Goal: Navigation & Orientation: Find specific page/section

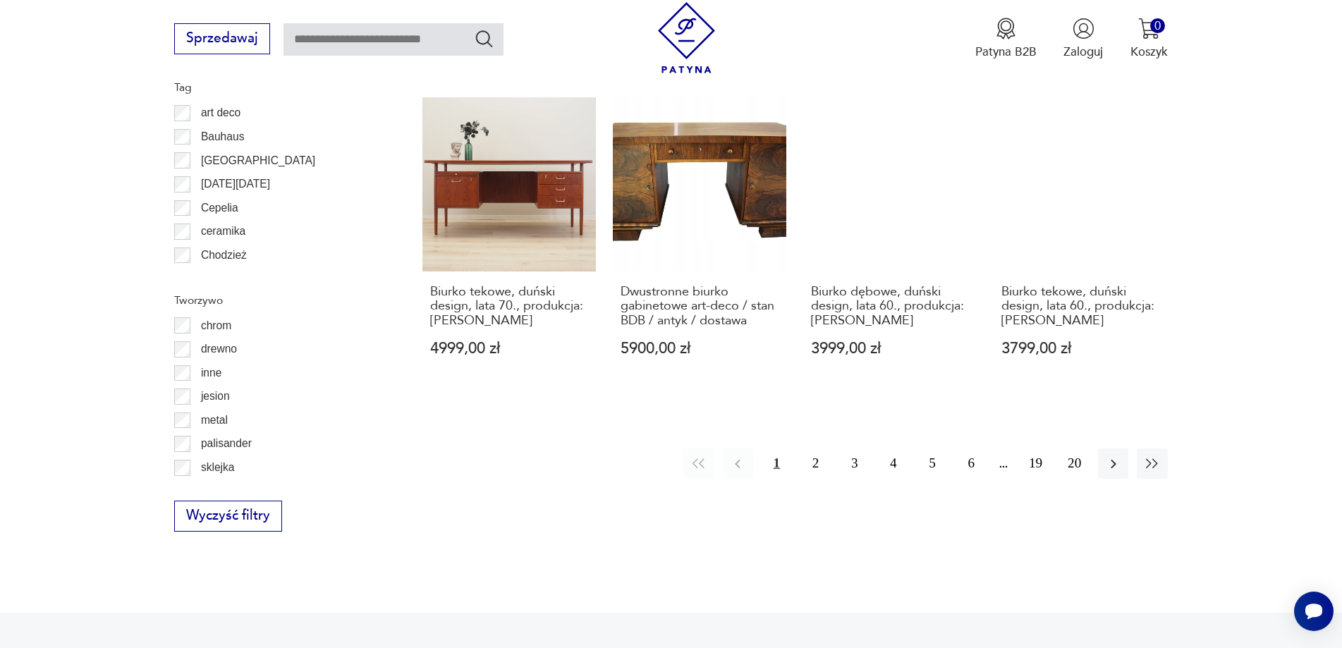
scroll to position [1667, 0]
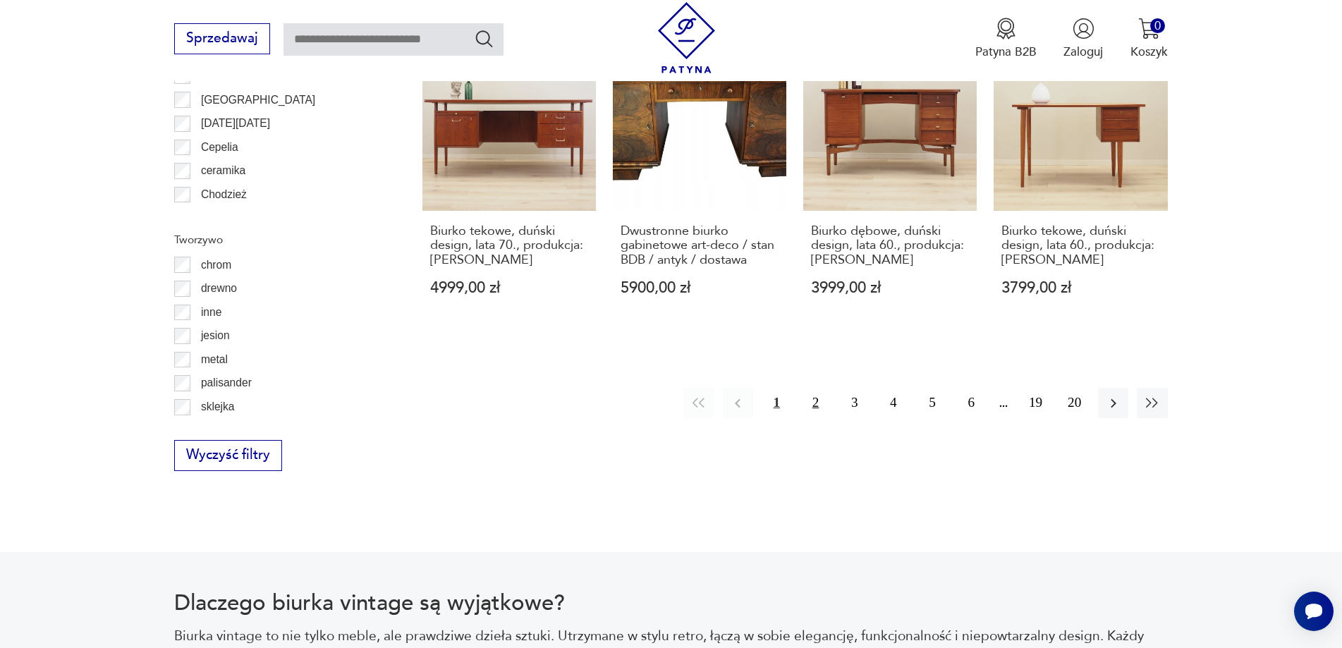
click at [812, 388] on button "2" at bounding box center [815, 403] width 30 height 30
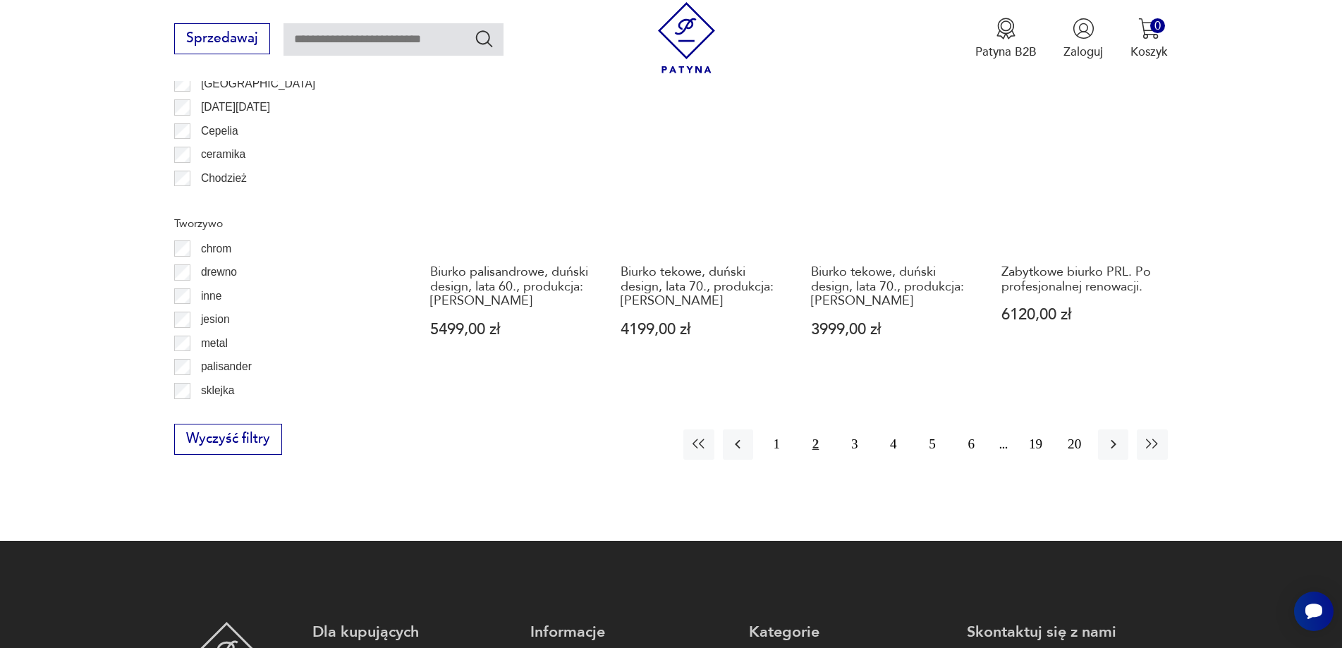
scroll to position [1738, 0]
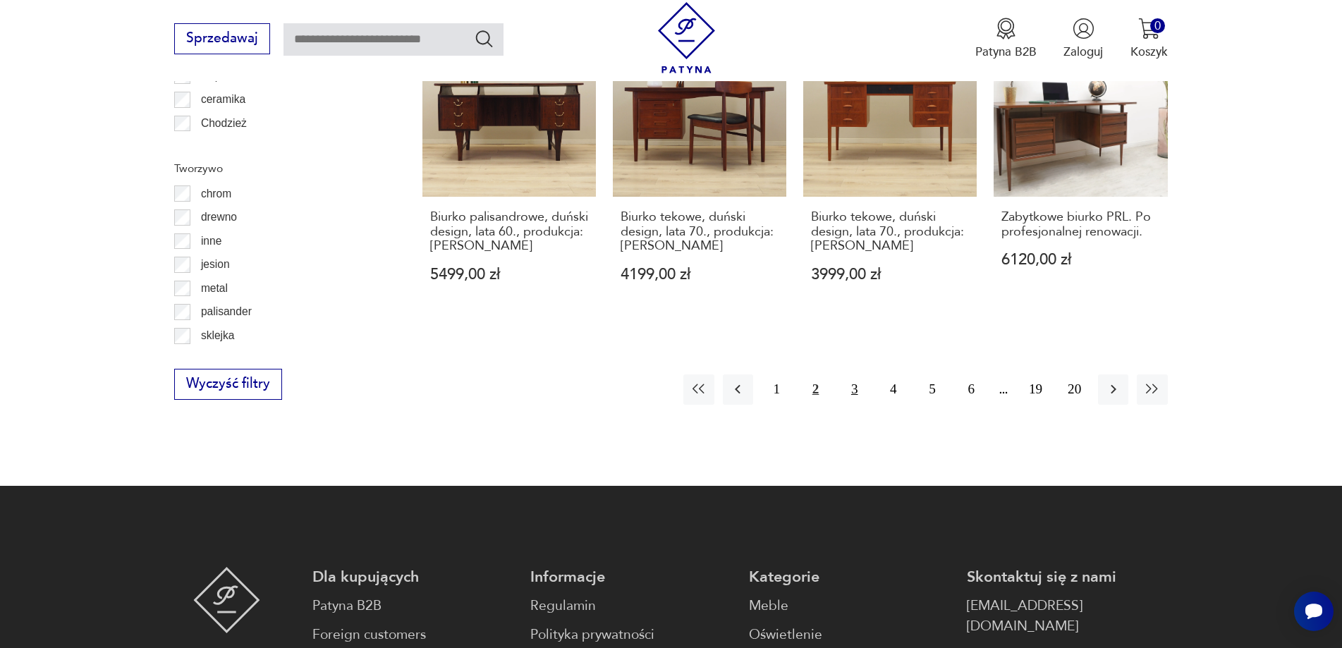
click at [853, 374] on button "3" at bounding box center [854, 389] width 30 height 30
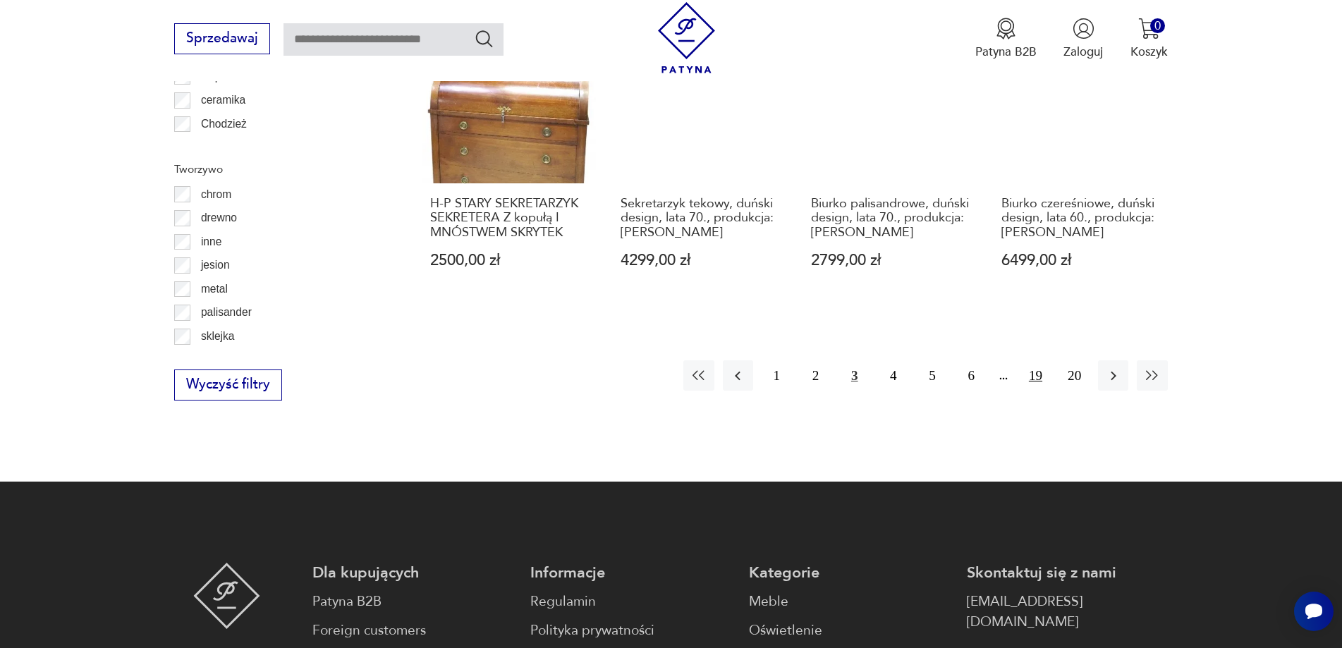
scroll to position [1738, 0]
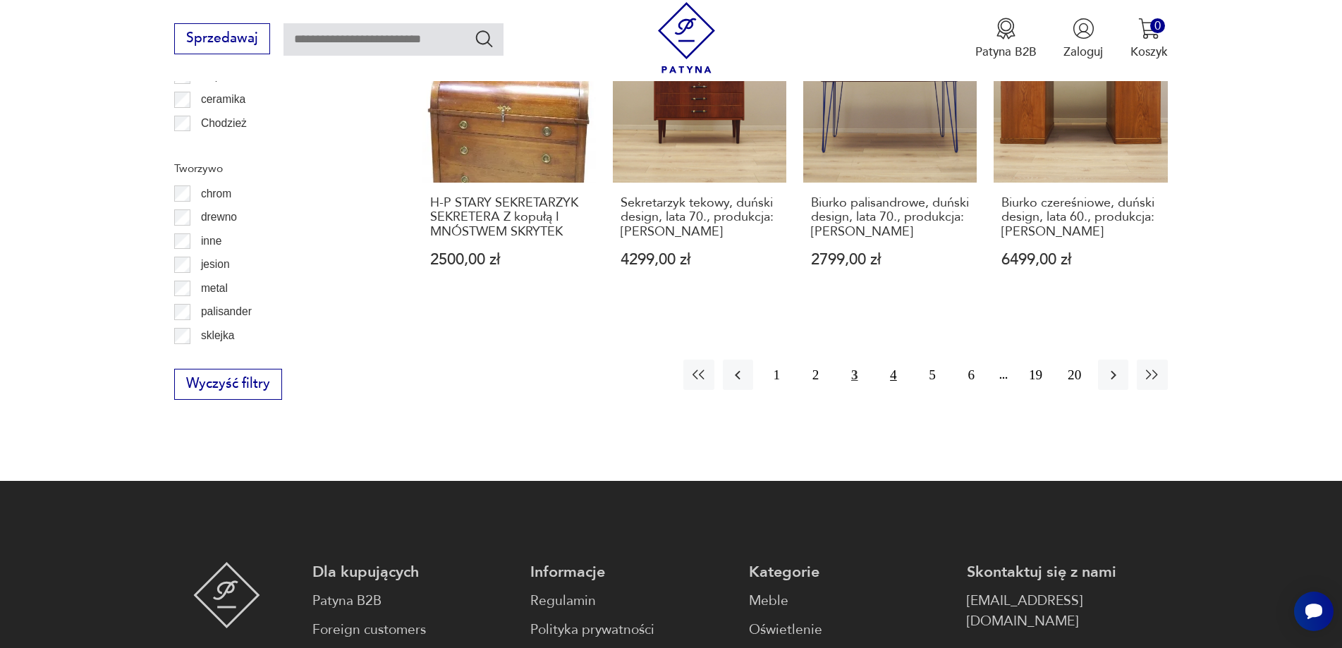
click at [899, 360] on button "4" at bounding box center [893, 375] width 30 height 30
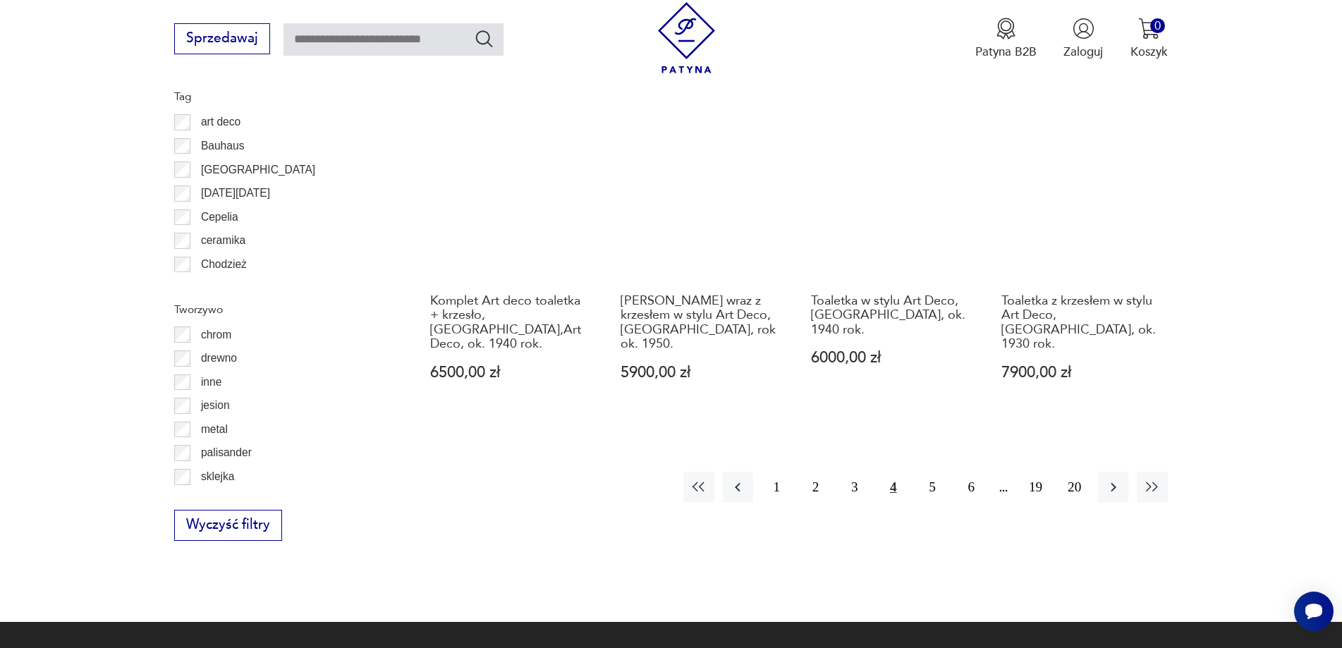
scroll to position [1809, 0]
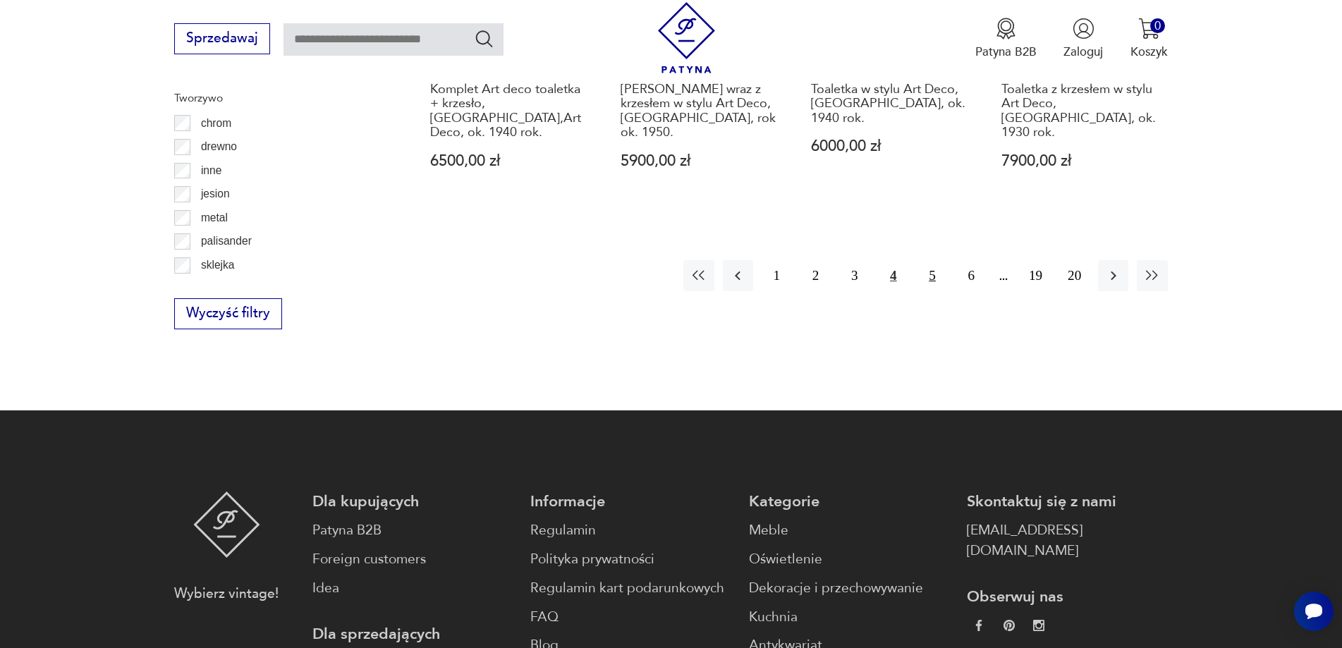
click at [934, 260] on button "5" at bounding box center [932, 275] width 30 height 30
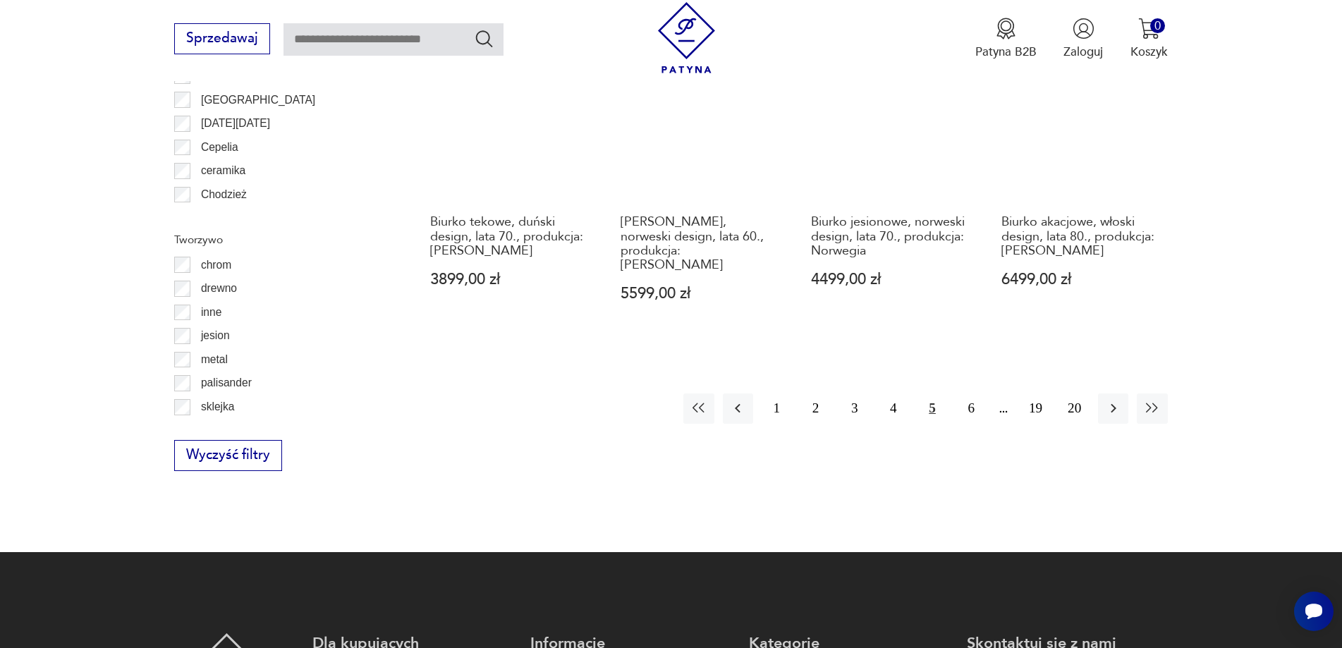
scroll to position [1668, 0]
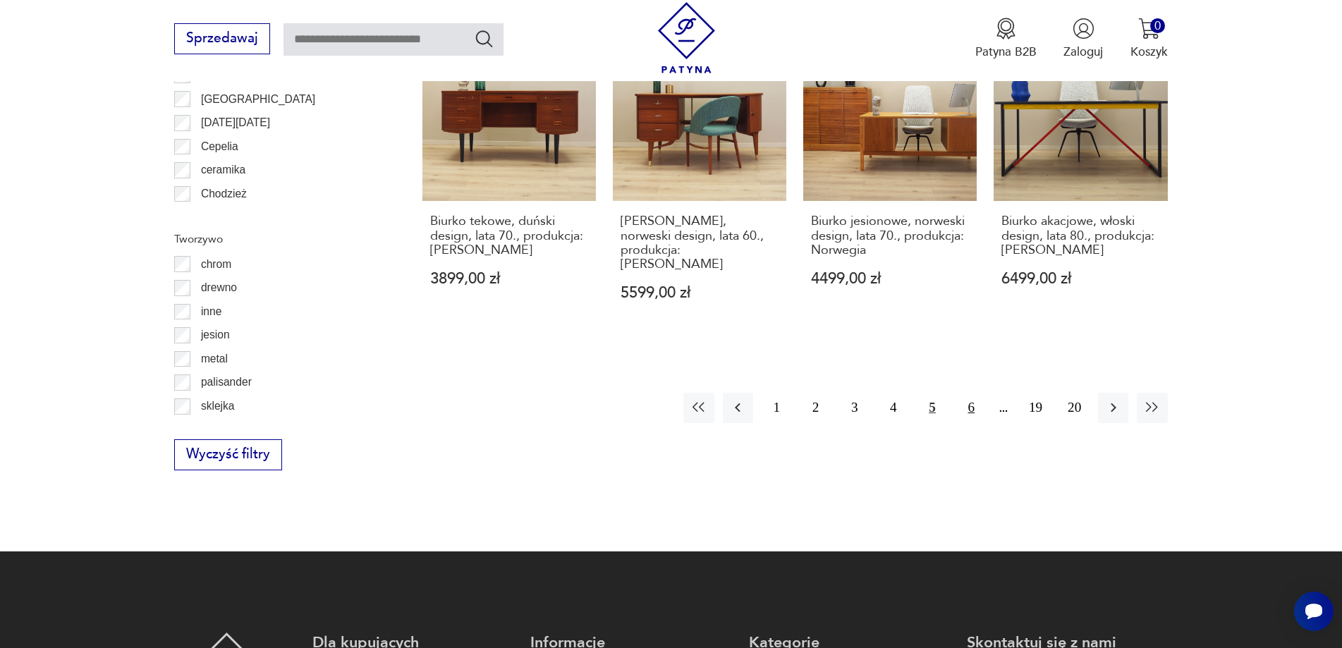
click at [967, 393] on button "6" at bounding box center [971, 408] width 30 height 30
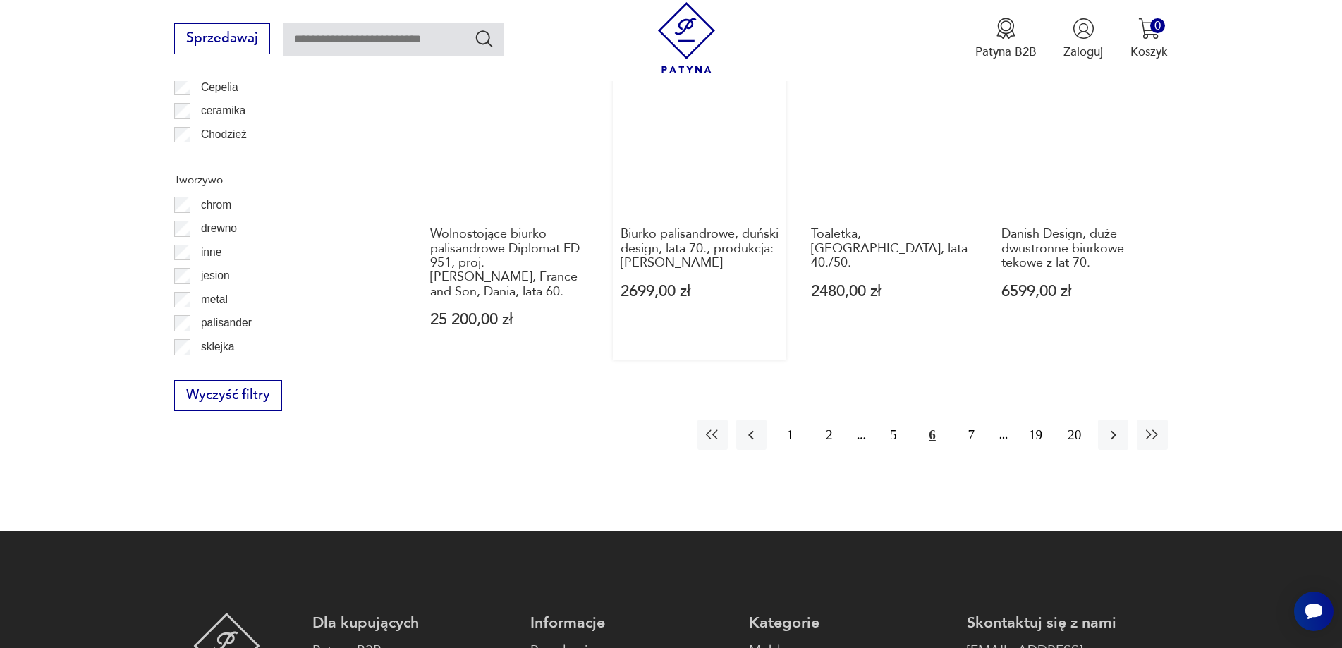
scroll to position [1738, 0]
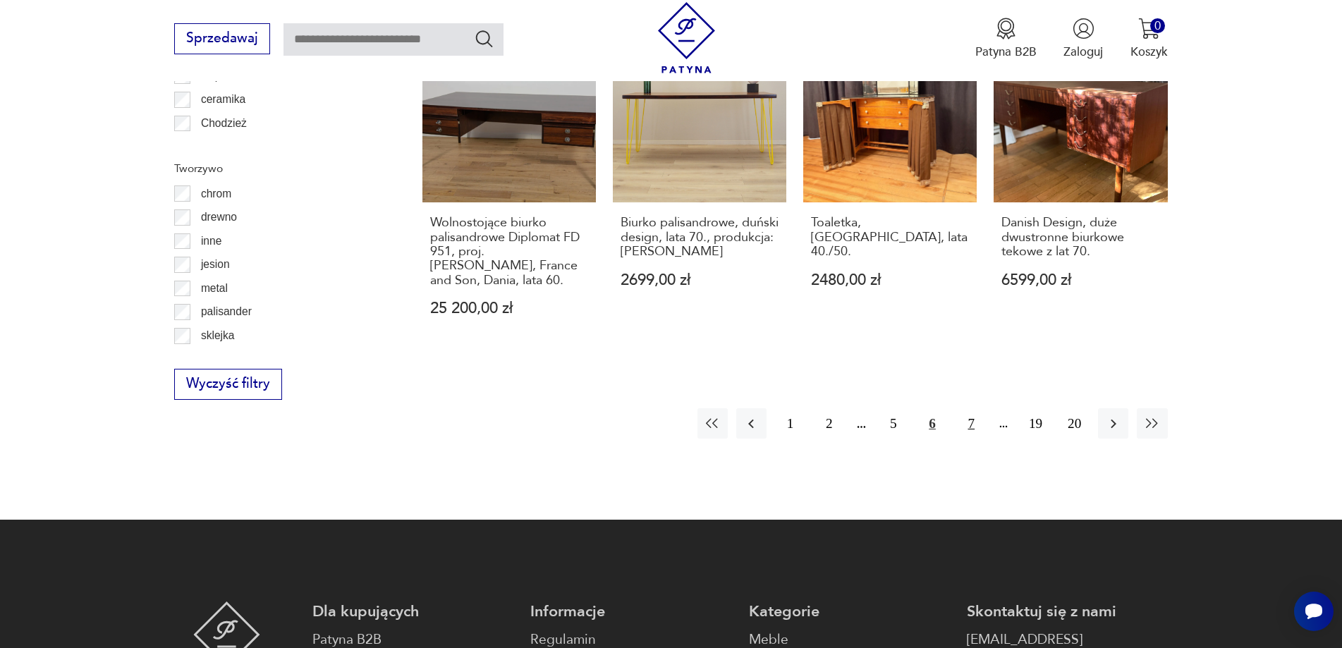
click at [964, 408] on button "7" at bounding box center [971, 423] width 30 height 30
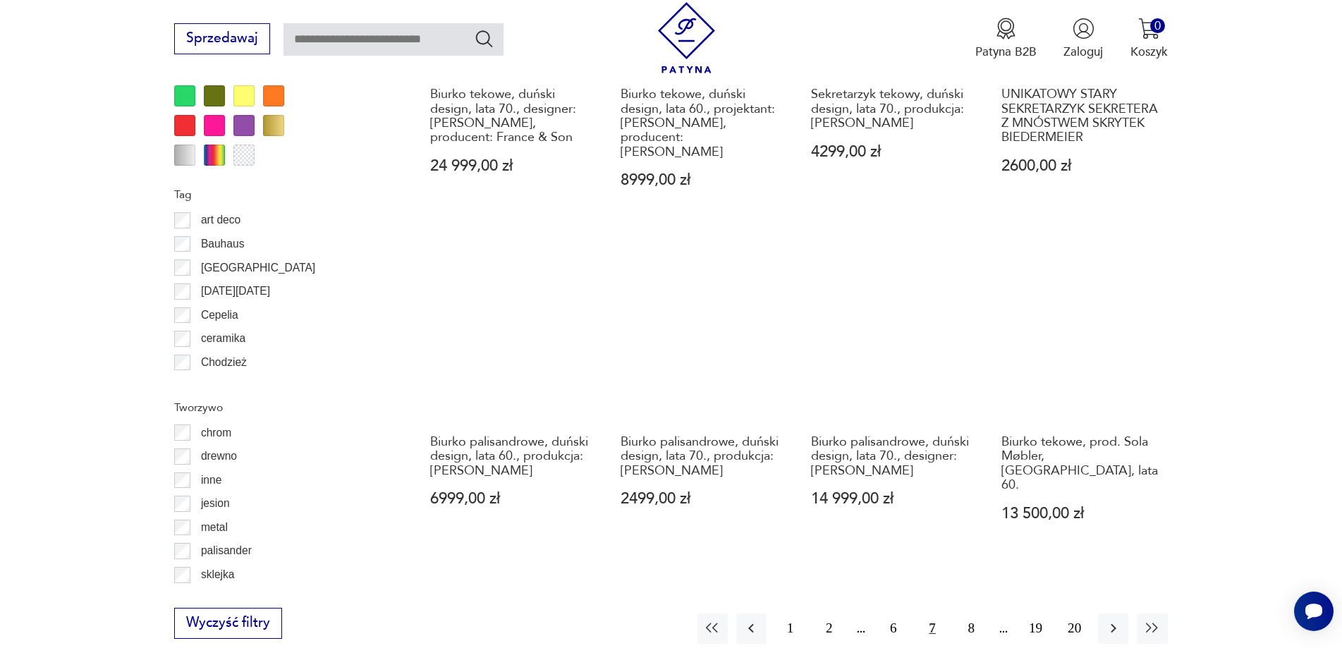
scroll to position [1668, 0]
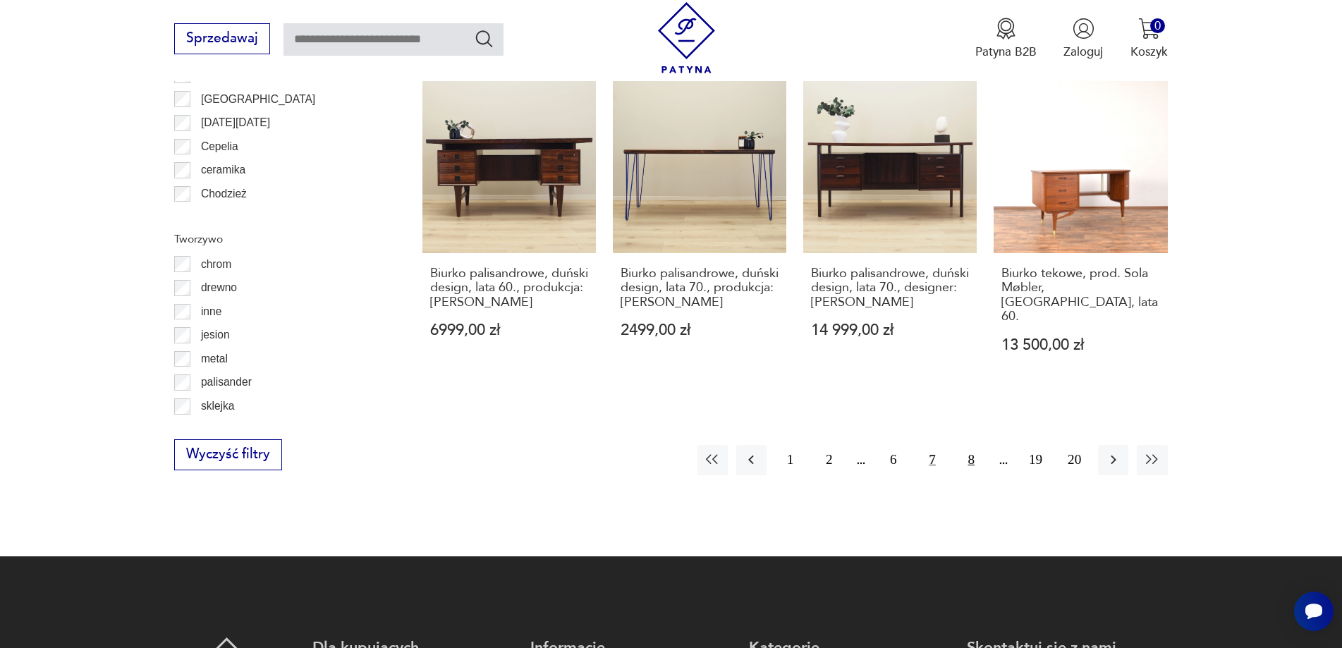
click at [970, 445] on button "8" at bounding box center [971, 460] width 30 height 30
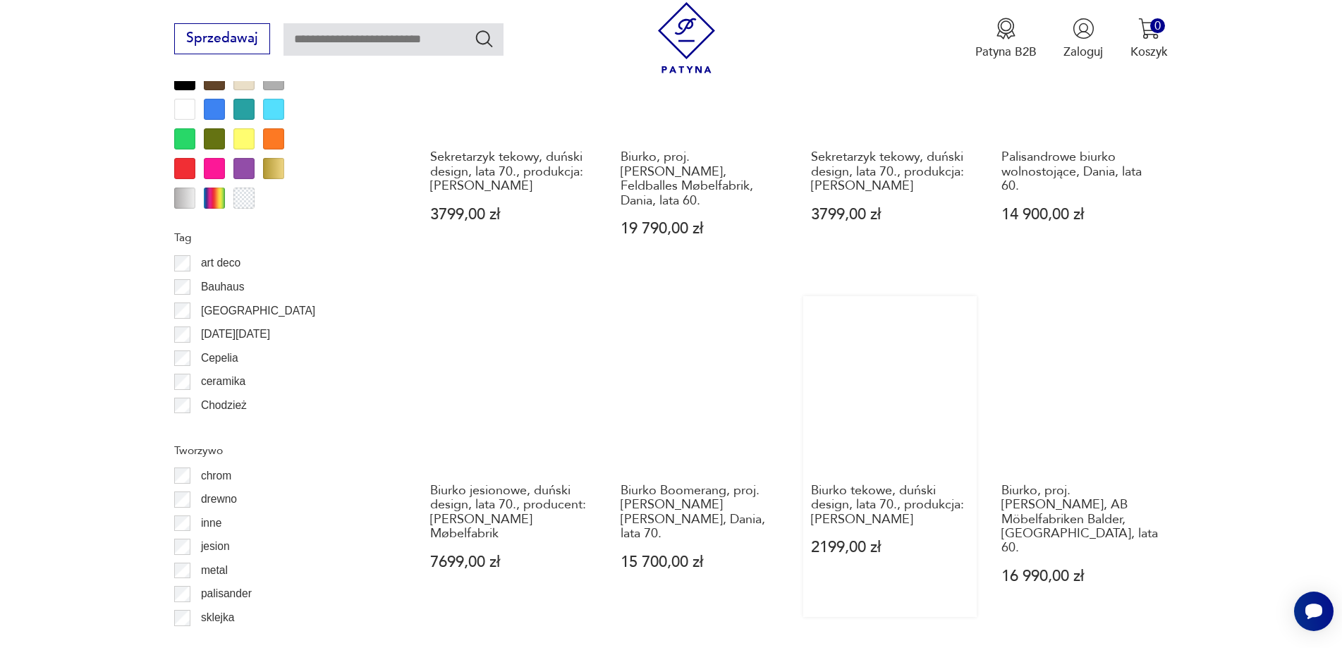
scroll to position [1738, 0]
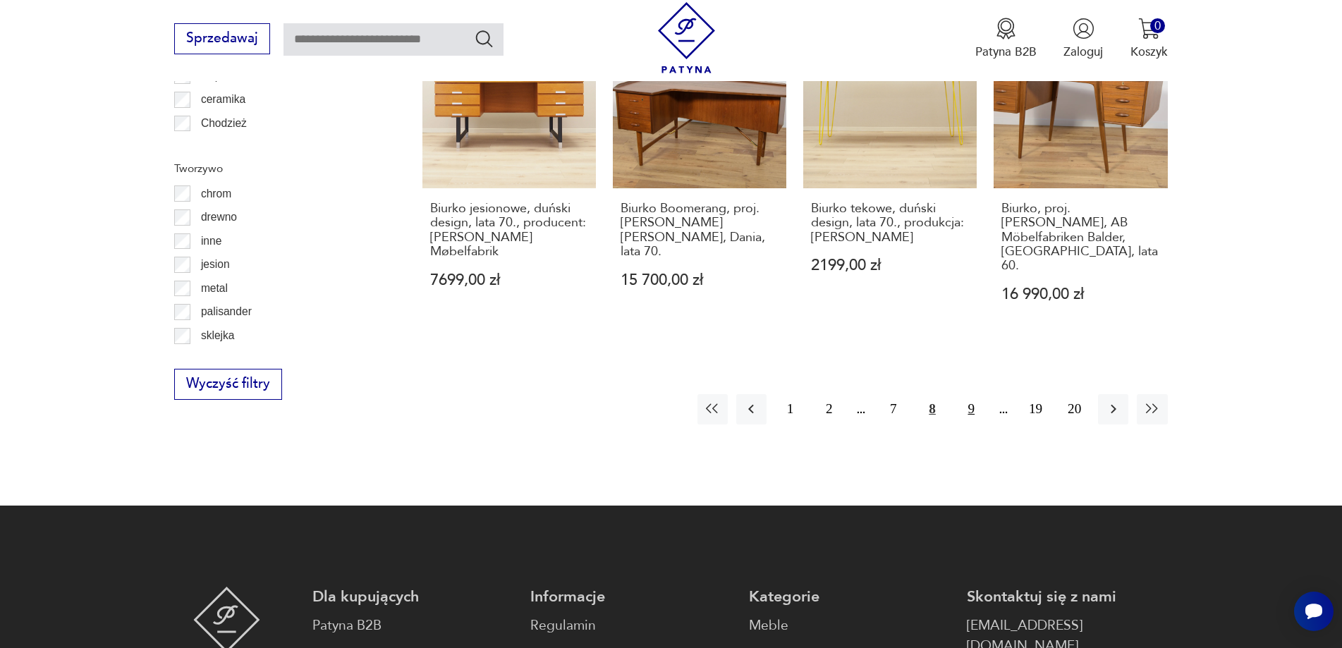
click at [971, 394] on button "9" at bounding box center [971, 409] width 30 height 30
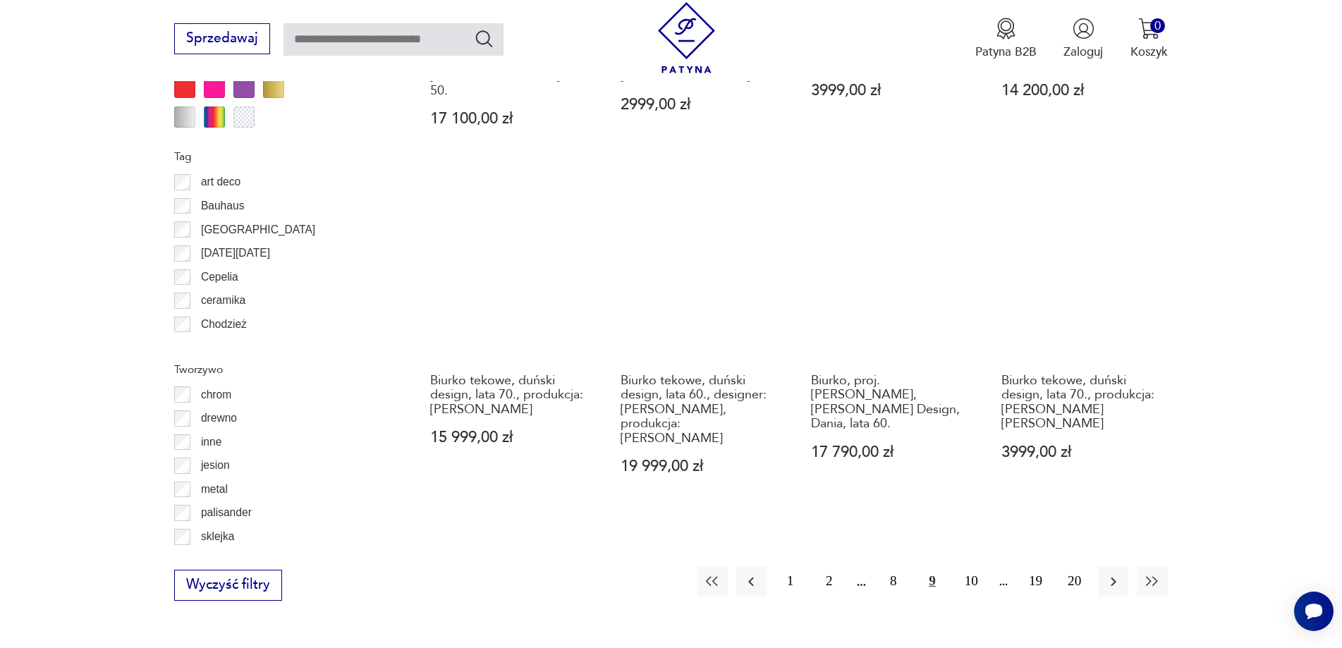
scroll to position [1668, 0]
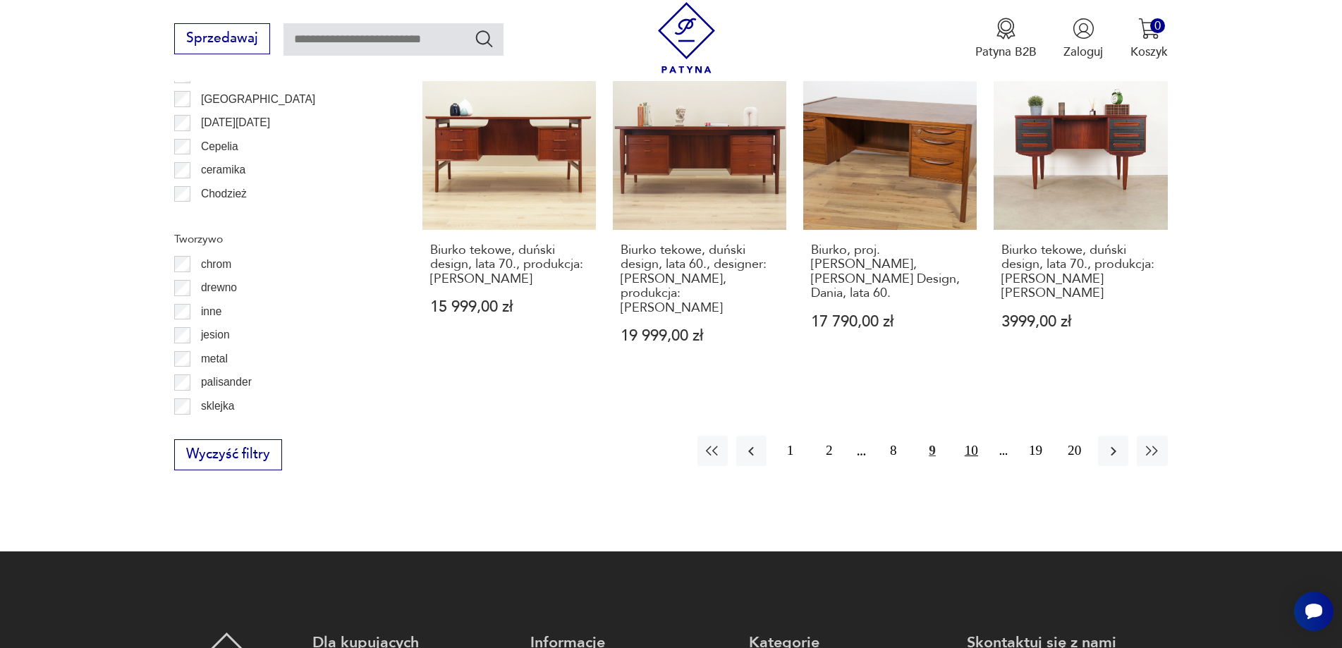
click at [970, 436] on button "10" at bounding box center [971, 451] width 30 height 30
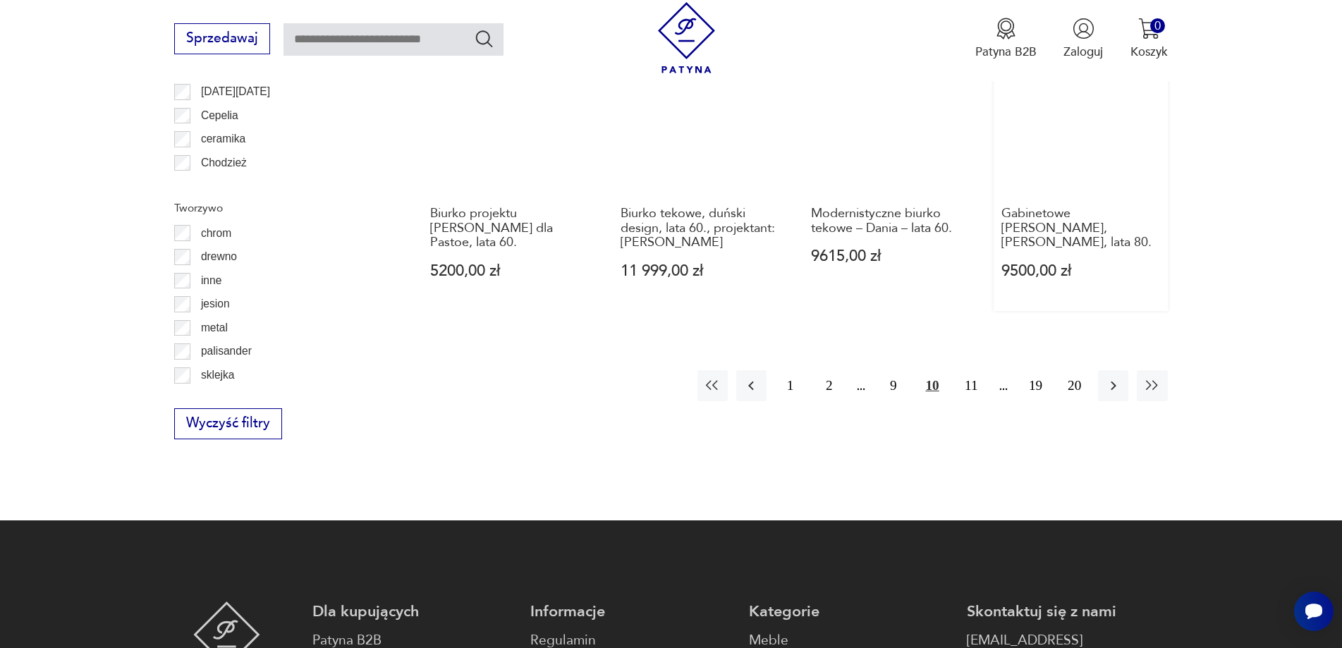
scroll to position [1738, 0]
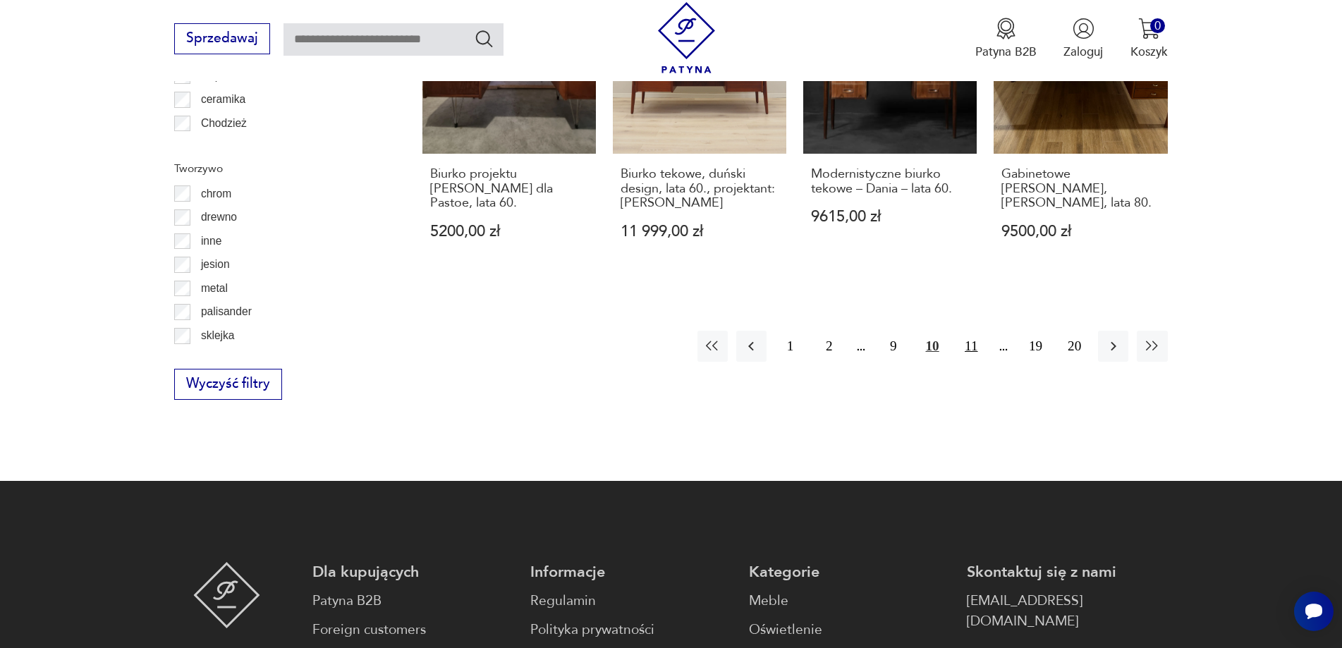
click at [970, 333] on button "11" at bounding box center [971, 346] width 30 height 30
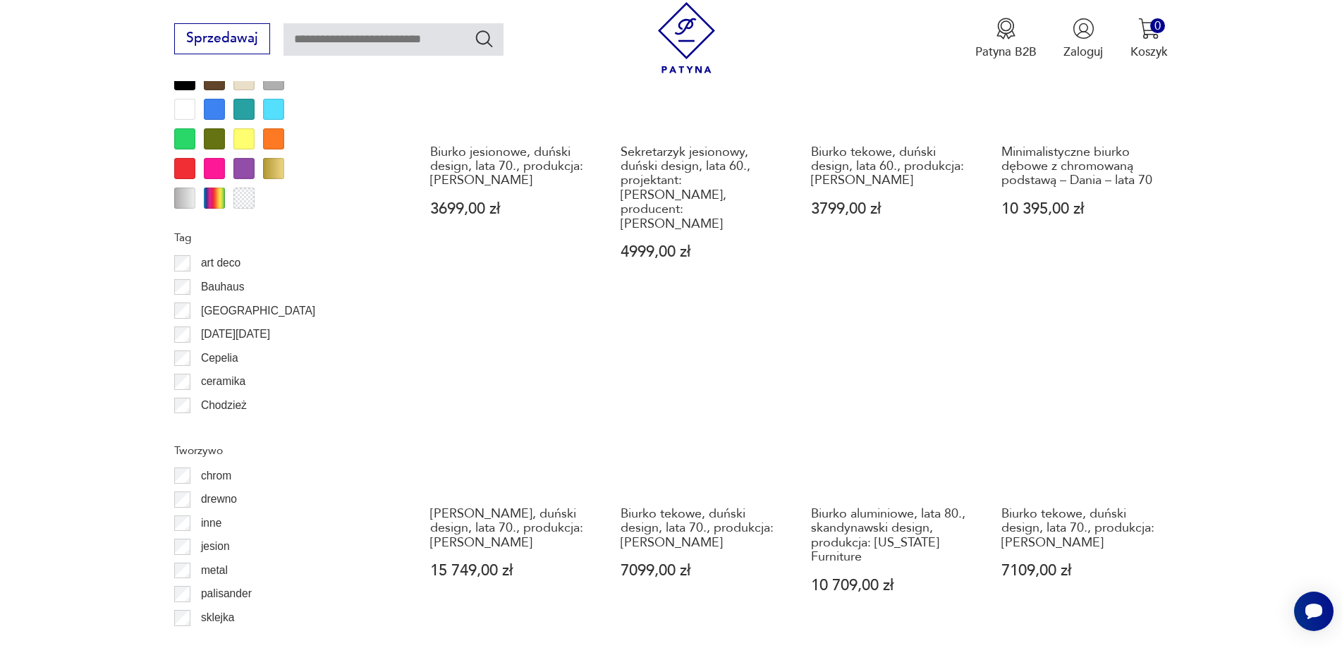
scroll to position [1597, 0]
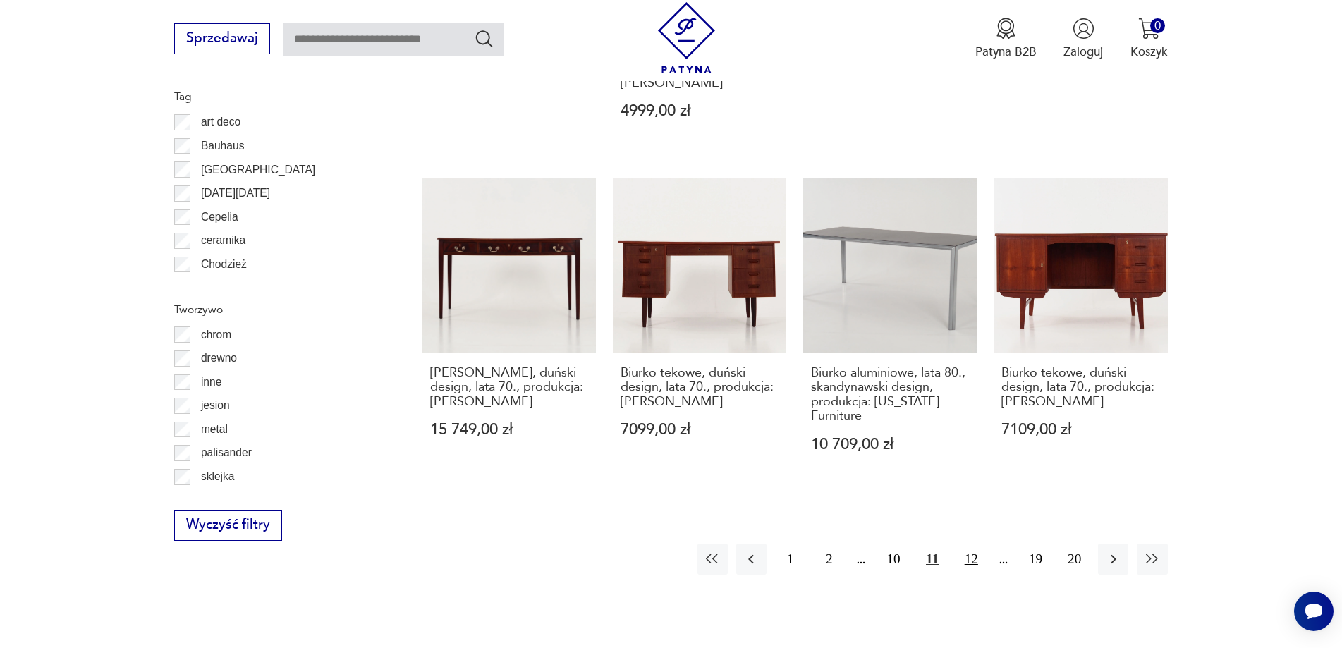
click at [970, 544] on button "12" at bounding box center [971, 559] width 30 height 30
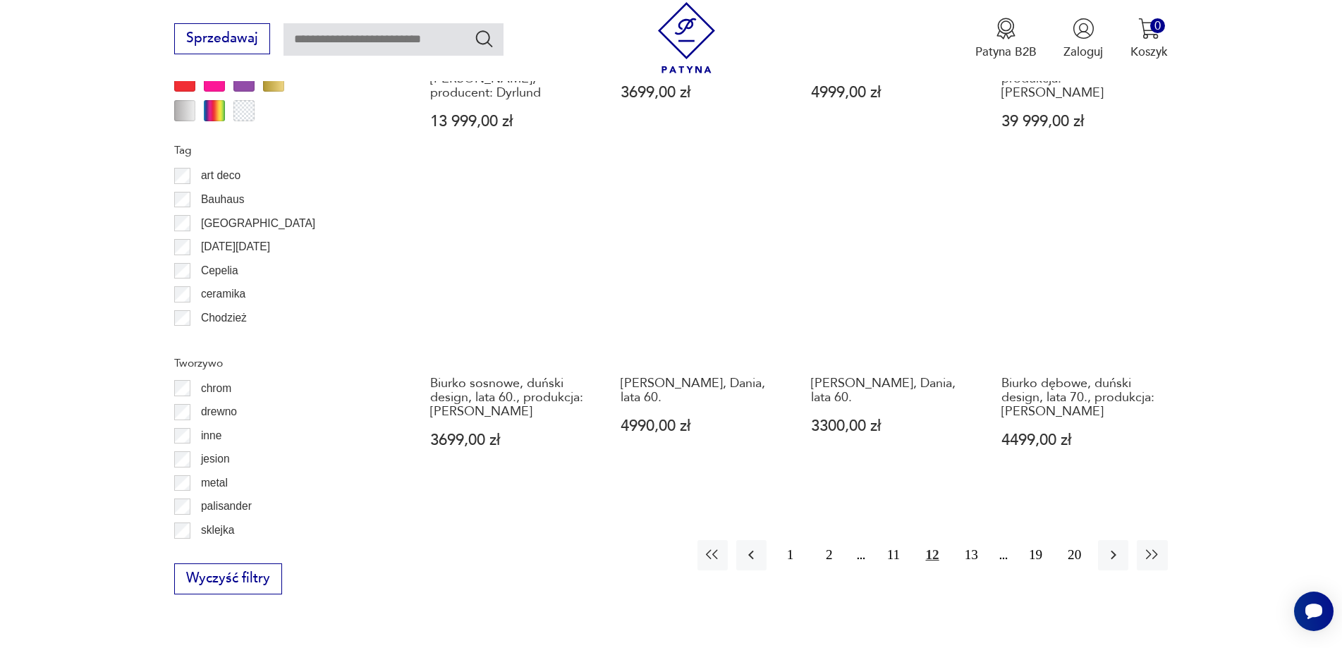
scroll to position [1597, 0]
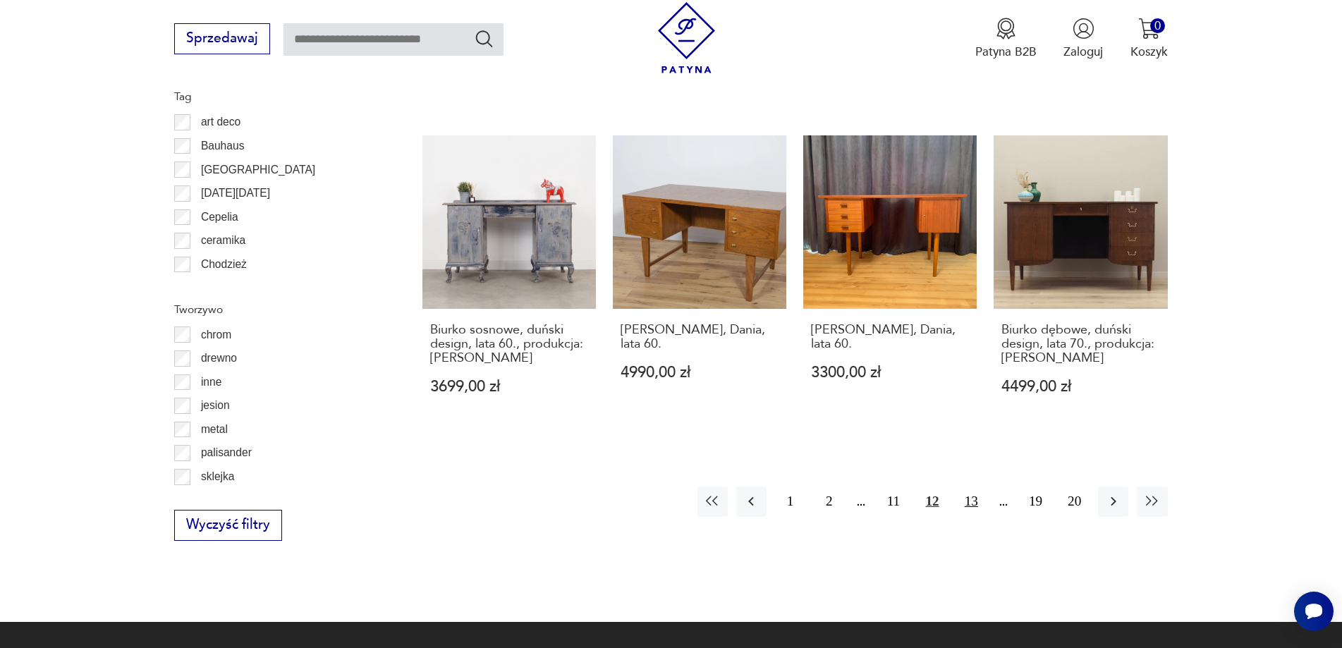
click at [973, 501] on button "13" at bounding box center [971, 502] width 30 height 30
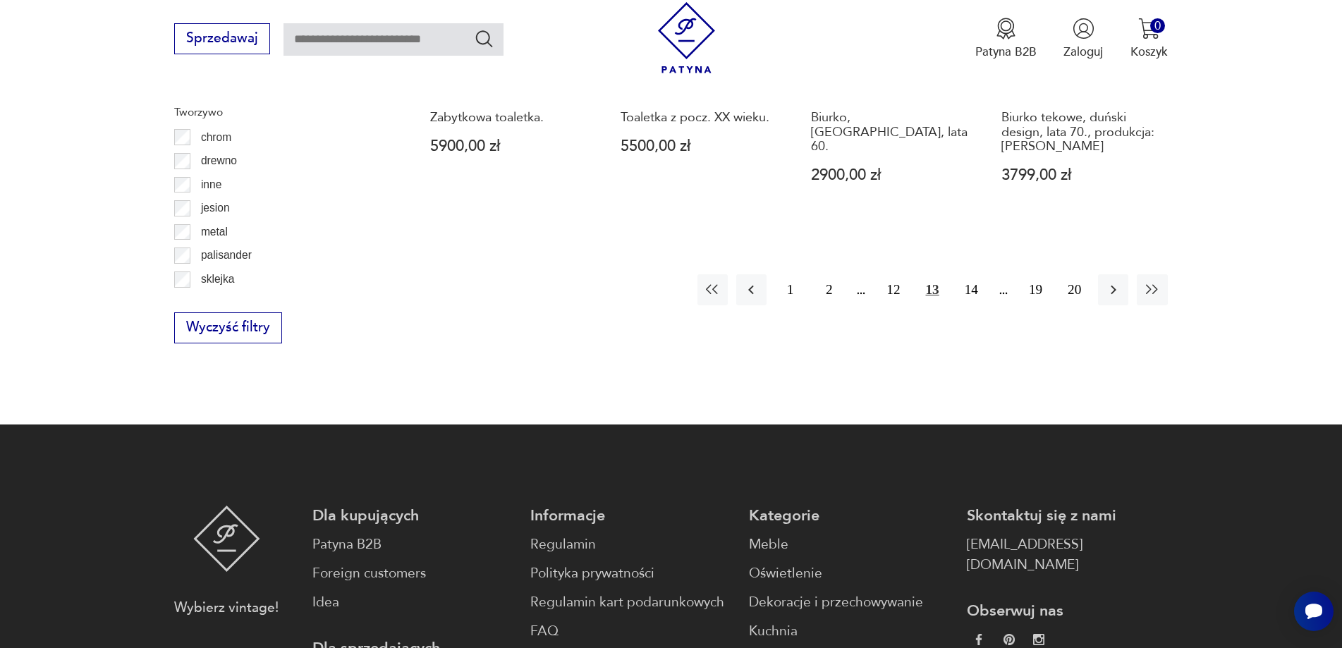
scroll to position [1809, 0]
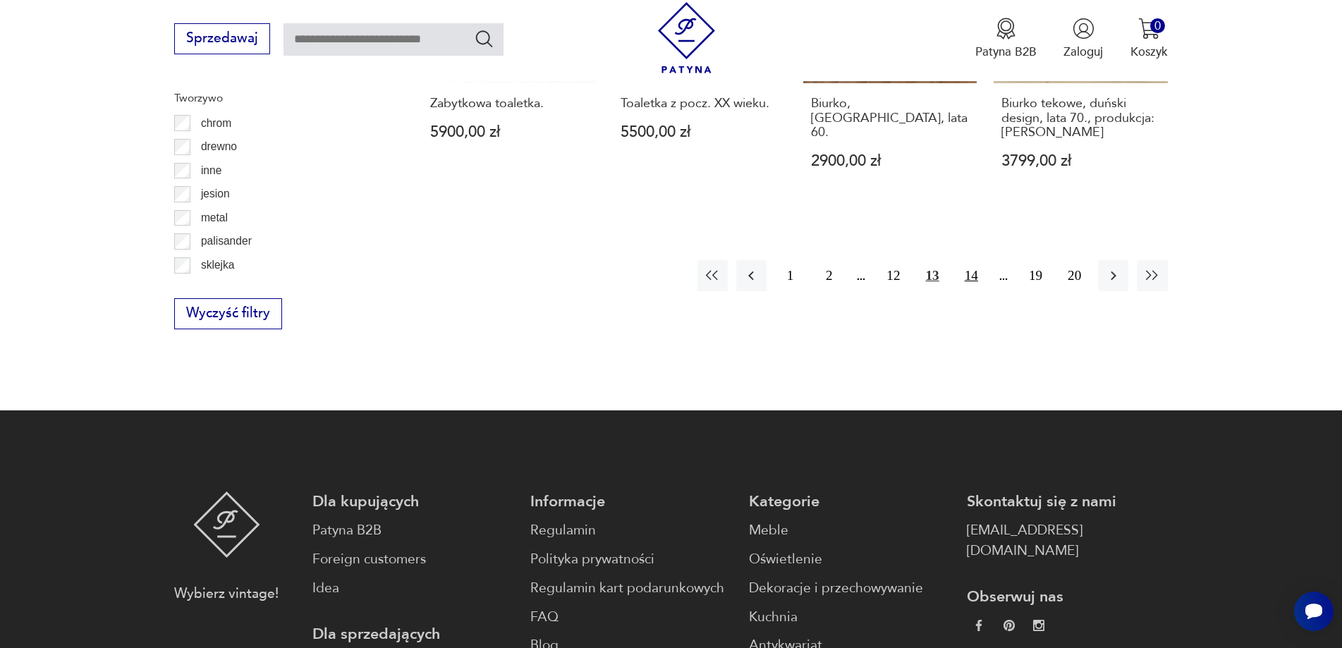
click at [971, 260] on button "14" at bounding box center [971, 275] width 30 height 30
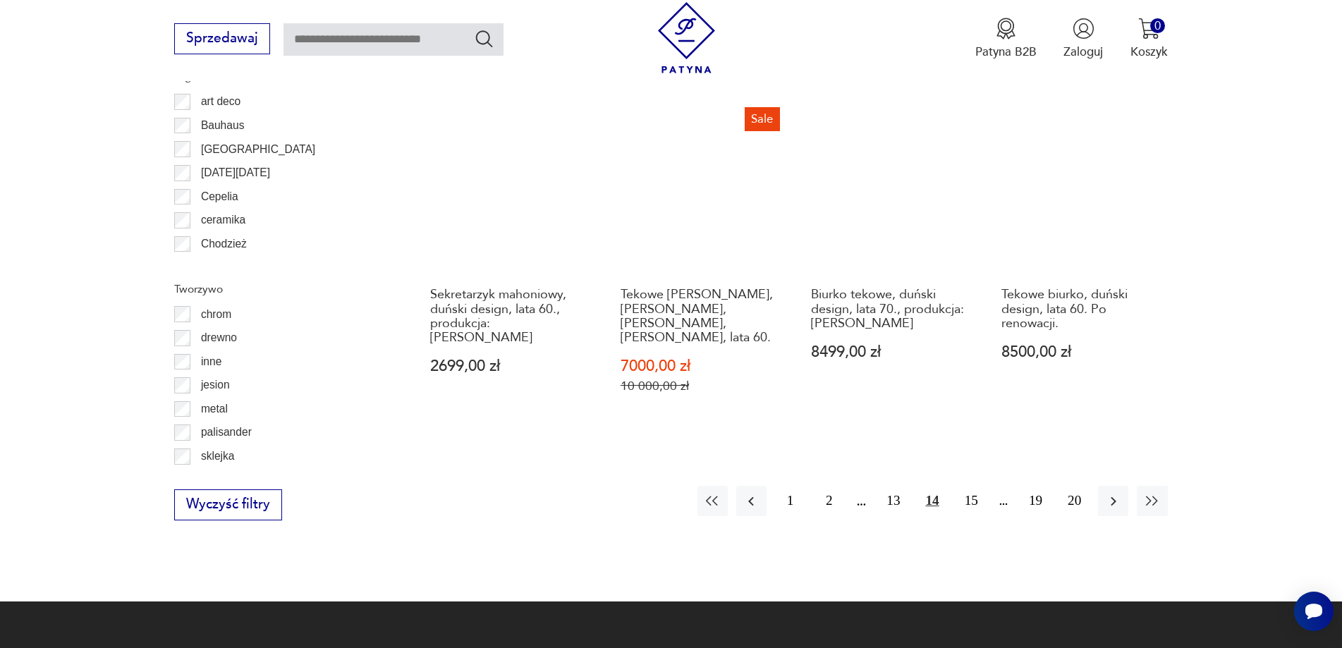
scroll to position [1738, 0]
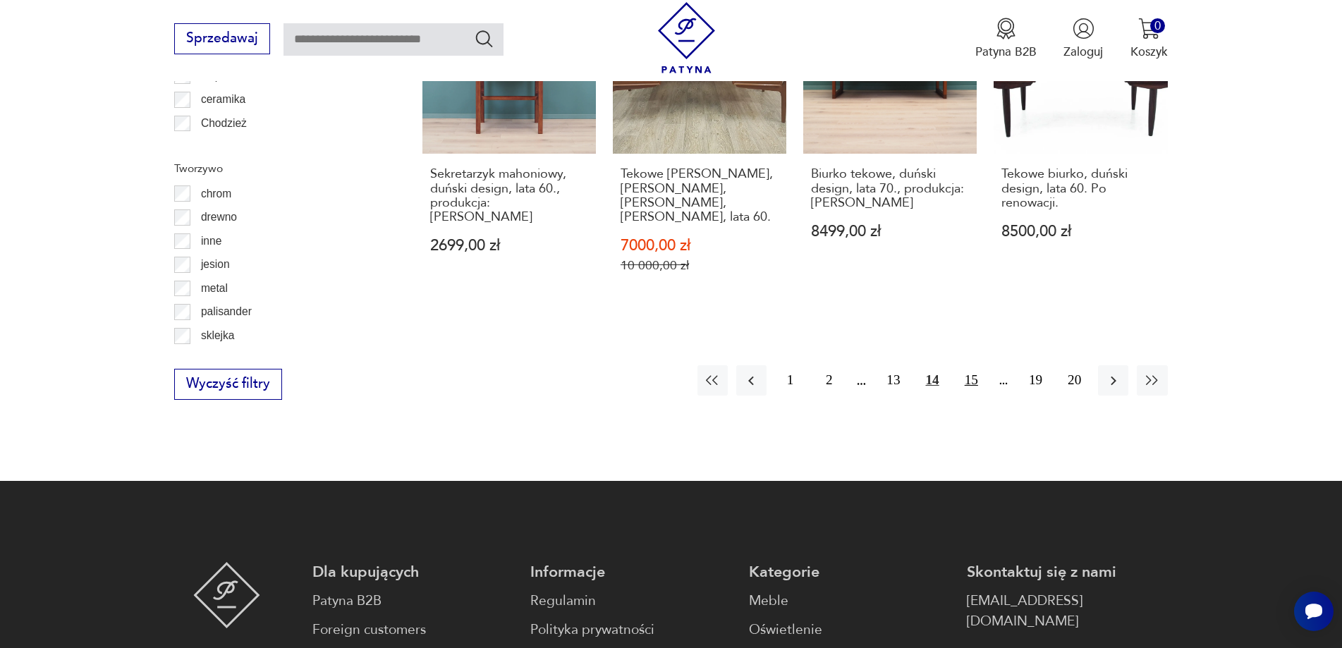
click at [977, 365] on button "15" at bounding box center [971, 380] width 30 height 30
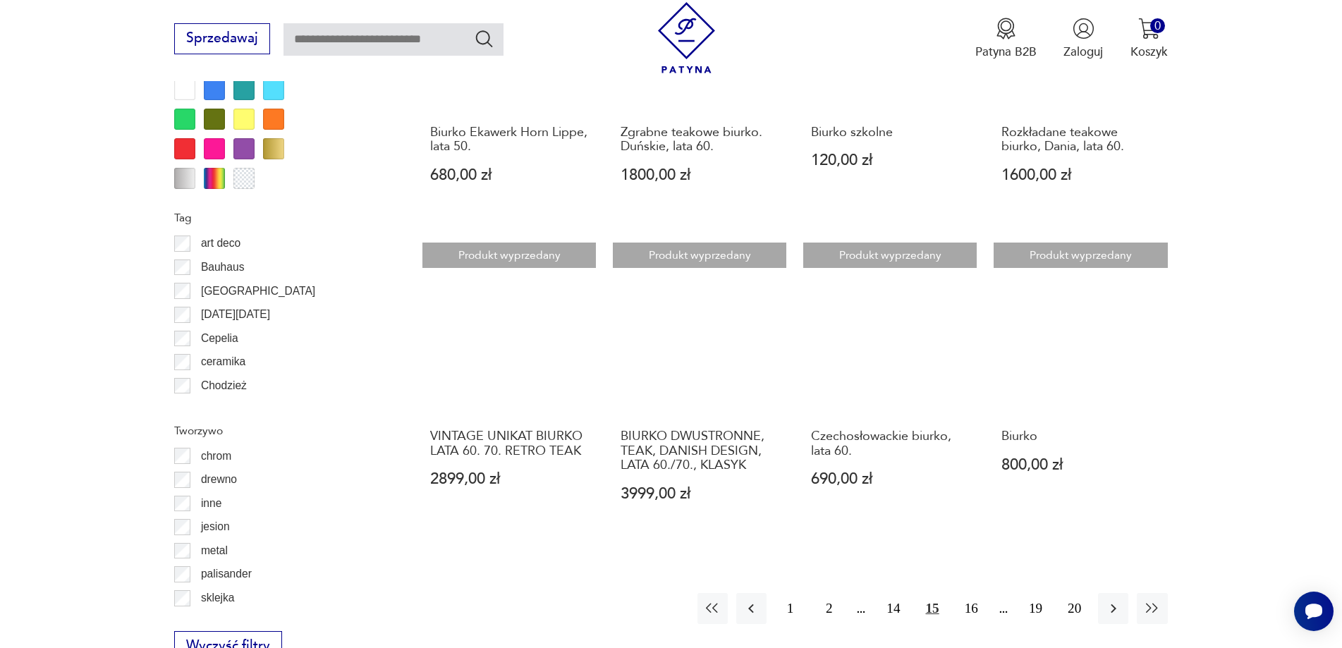
scroll to position [1668, 0]
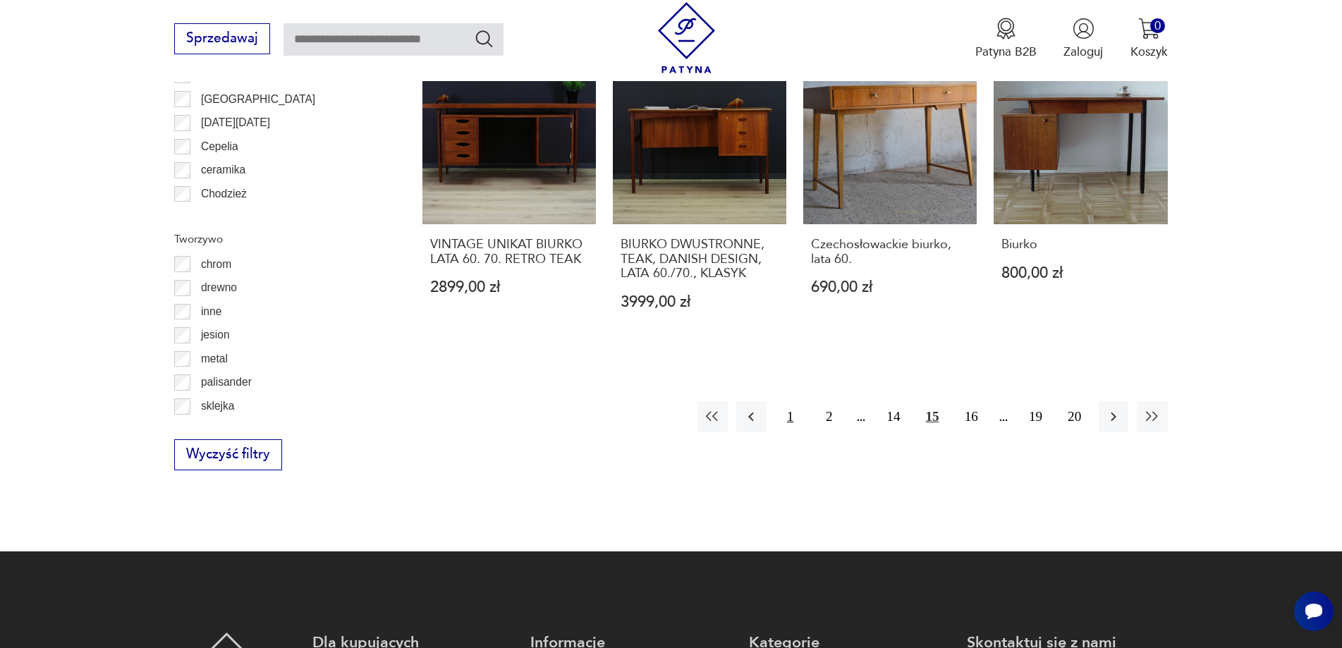
click at [793, 401] on button "1" at bounding box center [790, 416] width 30 height 30
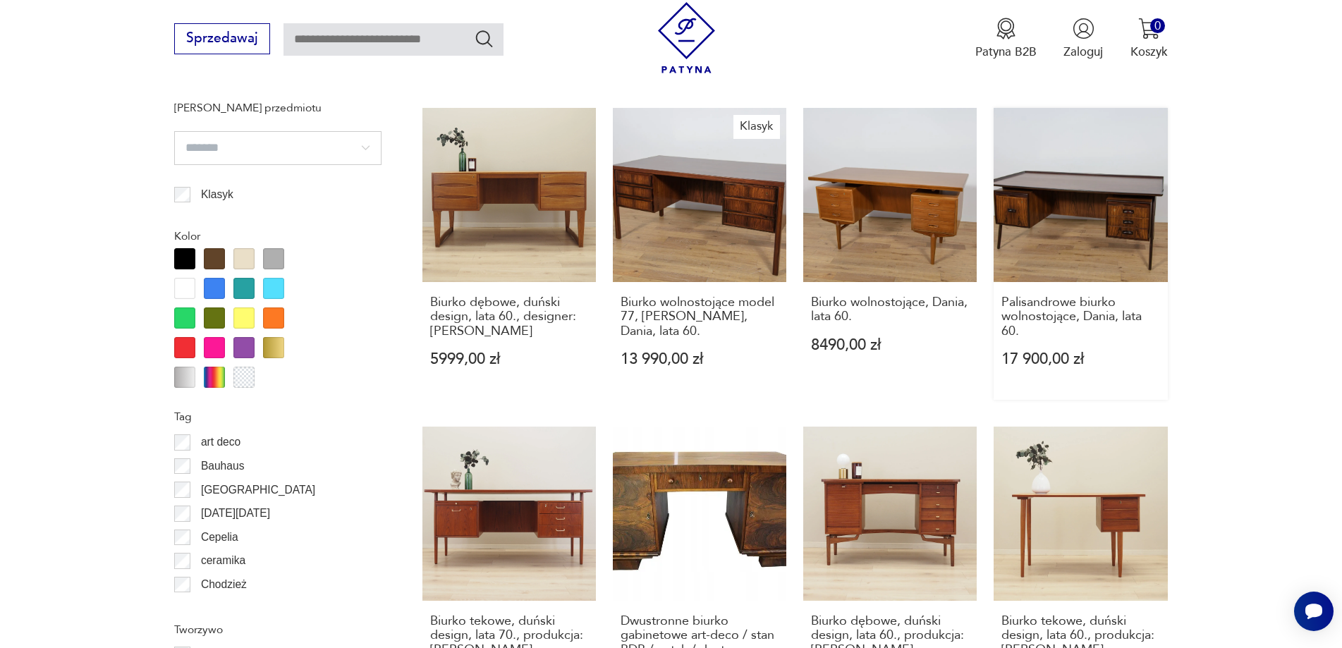
scroll to position [1456, 0]
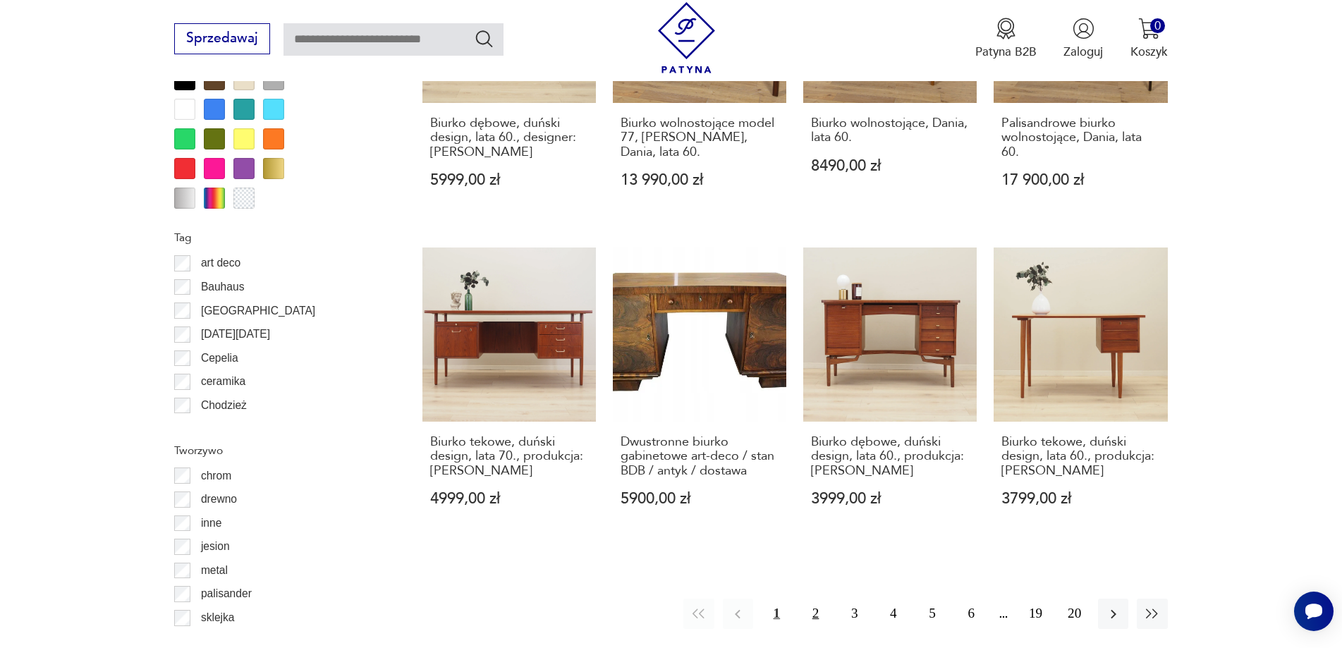
click at [815, 599] on button "2" at bounding box center [815, 614] width 30 height 30
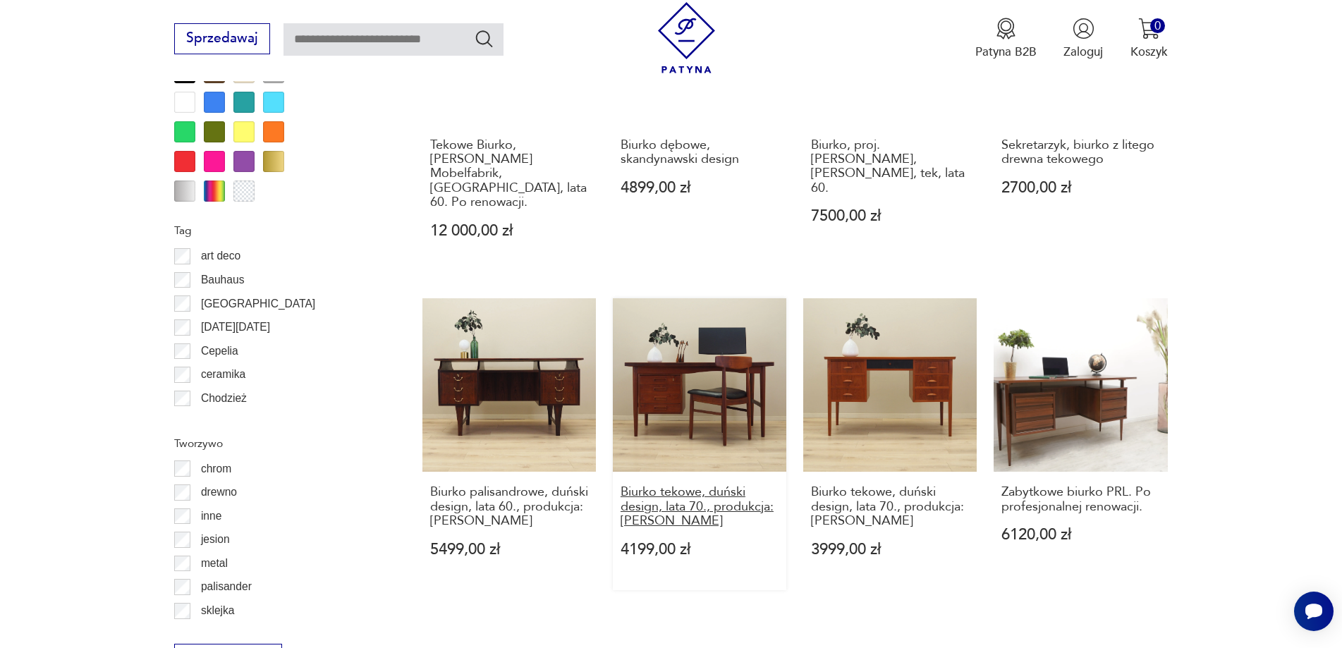
scroll to position [1527, 0]
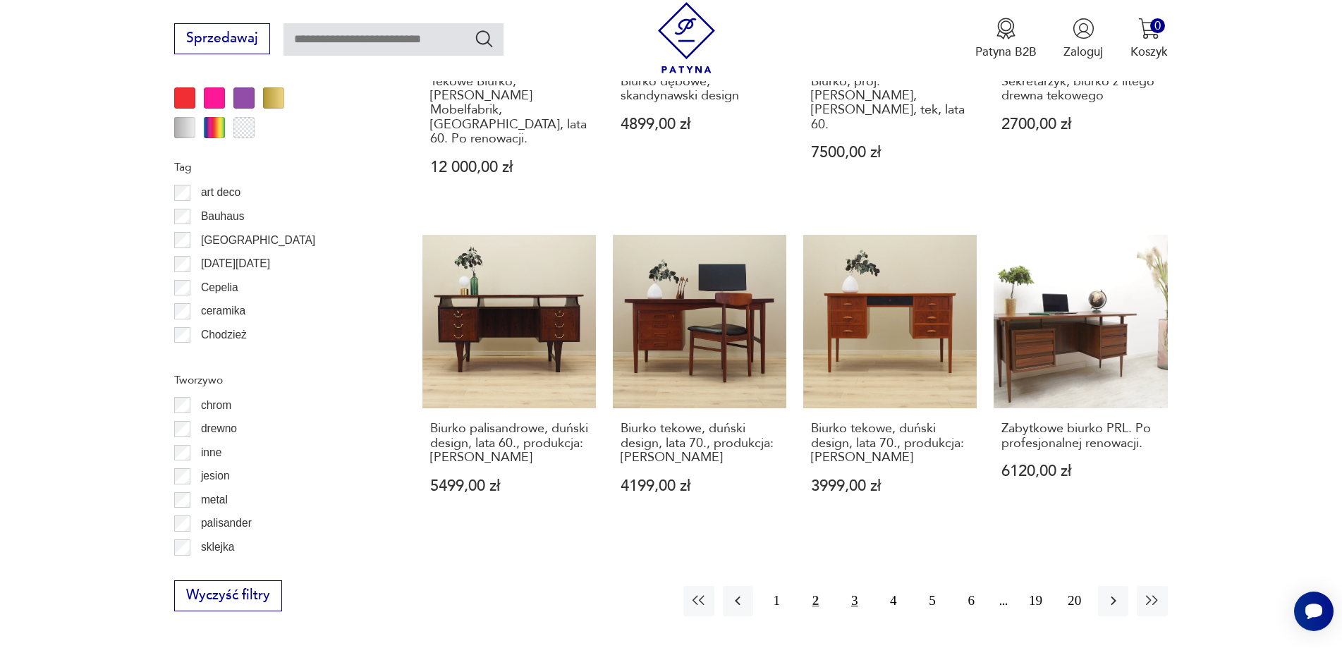
click at [851, 588] on button "3" at bounding box center [854, 601] width 30 height 30
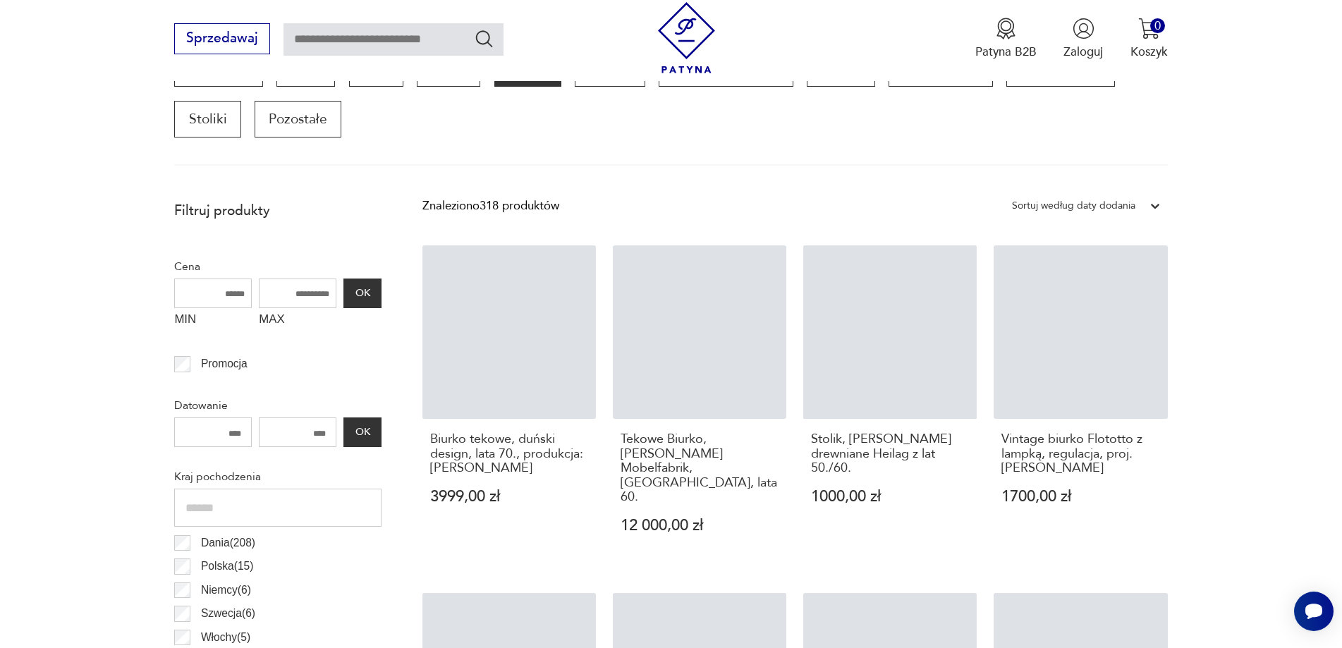
scroll to position [469, 0]
